Goal: Complete application form

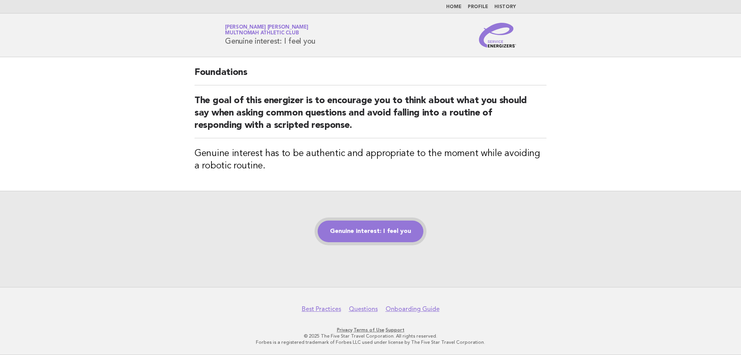
click at [376, 232] on link "Genuine interest: I feel you" at bounding box center [371, 231] width 106 height 22
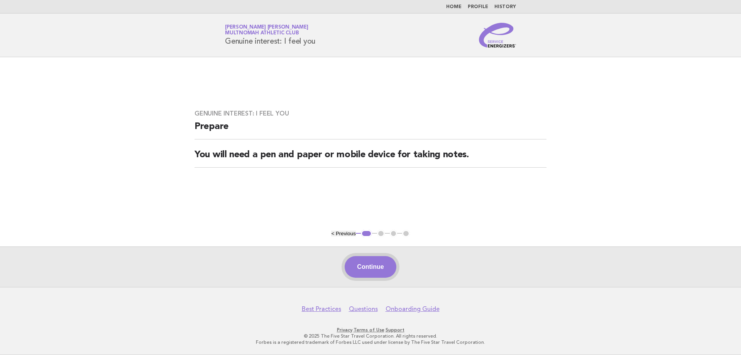
click at [384, 269] on button "Continue" at bounding box center [370, 267] width 51 height 22
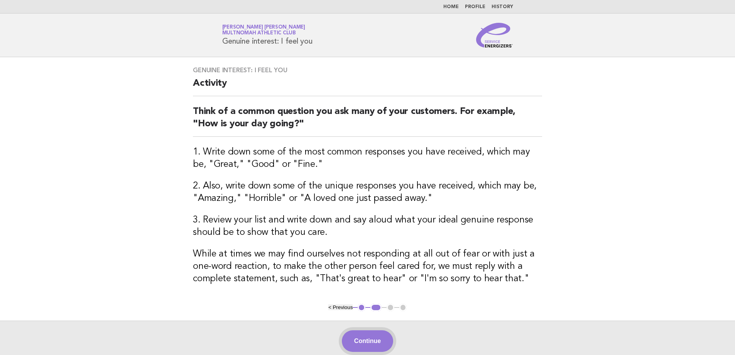
click at [376, 333] on button "Continue" at bounding box center [367, 341] width 51 height 22
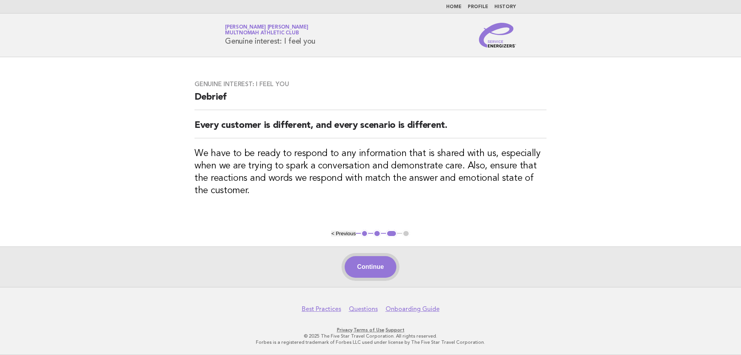
click at [368, 271] on button "Continue" at bounding box center [370, 267] width 51 height 22
